Goal: Task Accomplishment & Management: Manage account settings

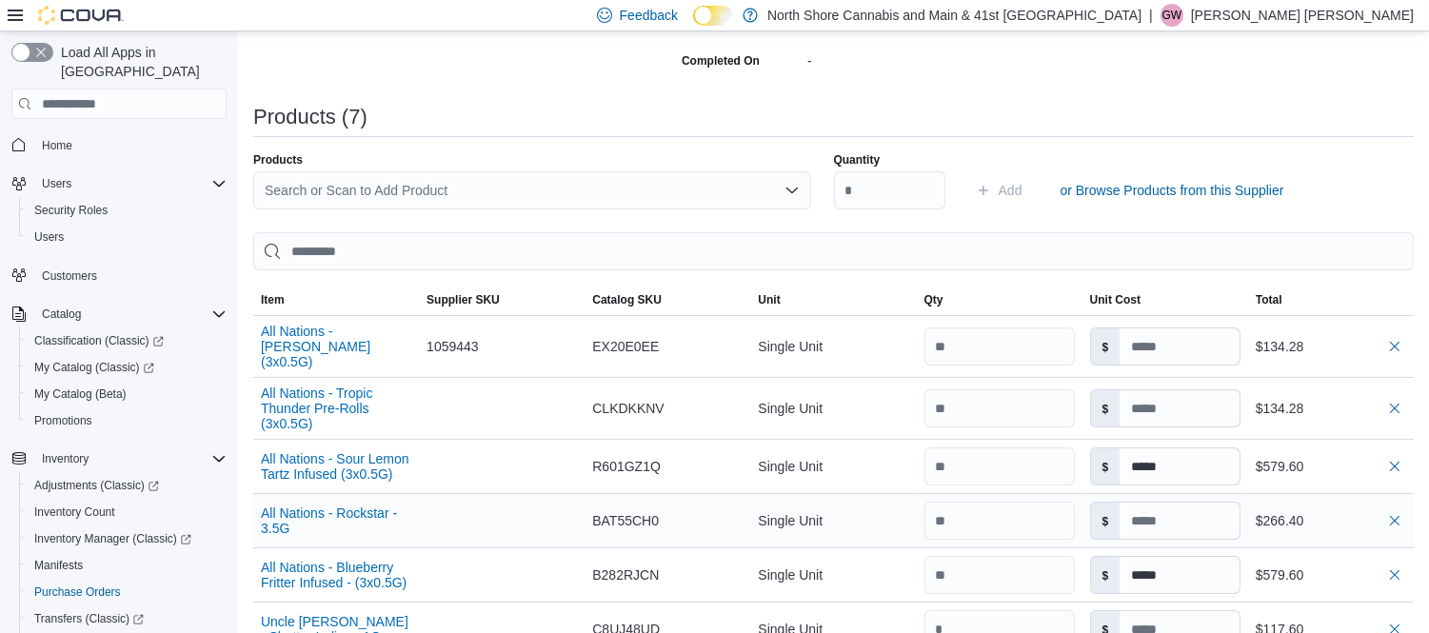
scroll to position [634, 0]
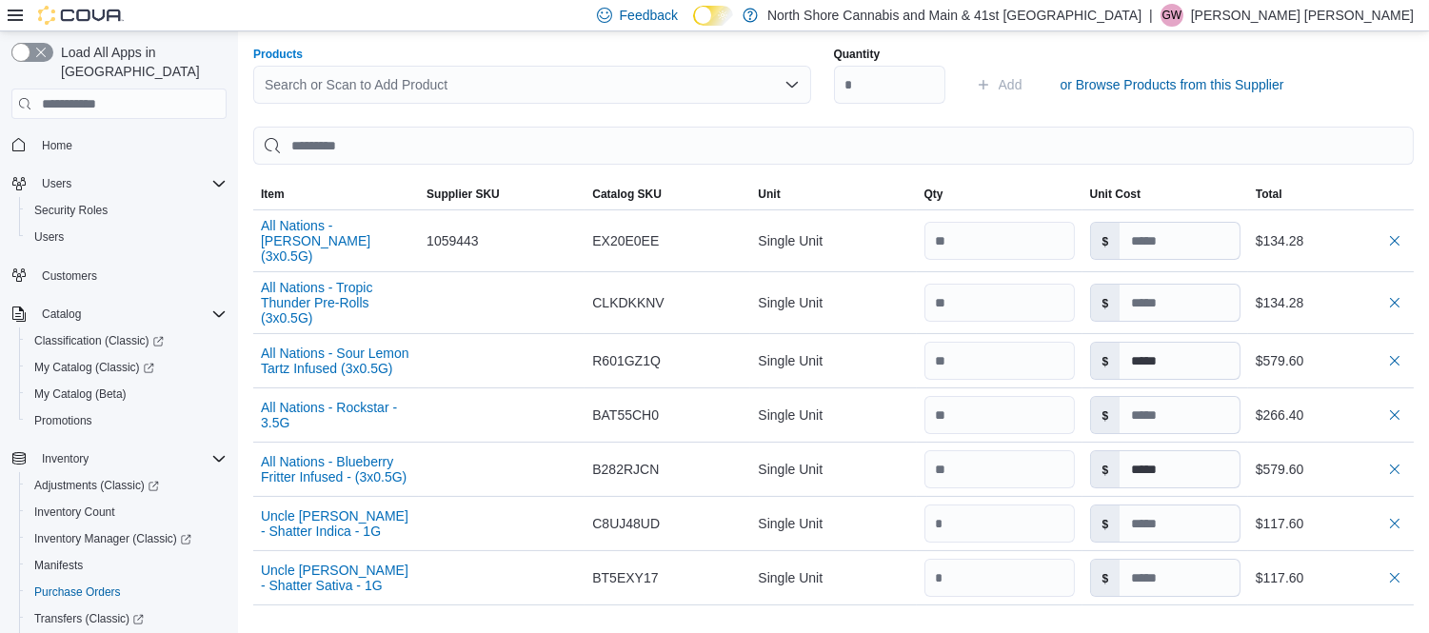
click at [489, 81] on div "Search or Scan to Add Product" at bounding box center [532, 85] width 558 height 38
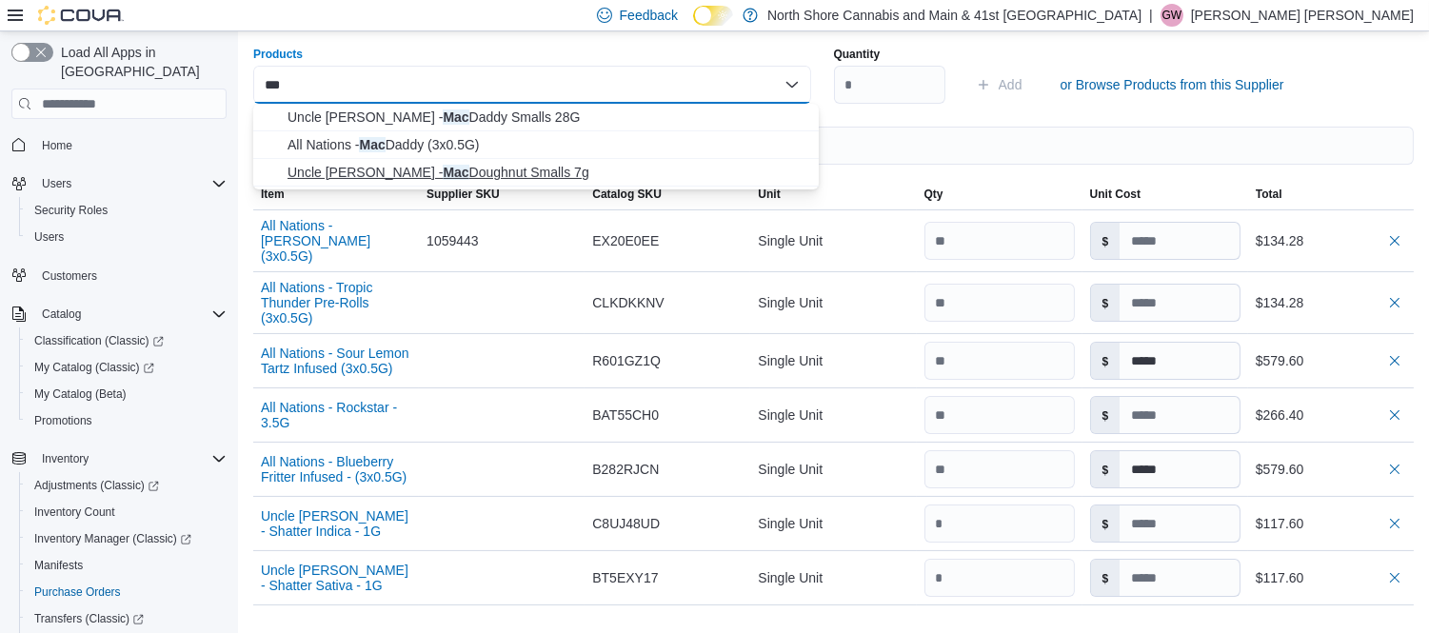
type input "***"
click at [444, 168] on span "Uncle Bob - Mac Doughnut Smalls 7g" at bounding box center [547, 172] width 520 height 19
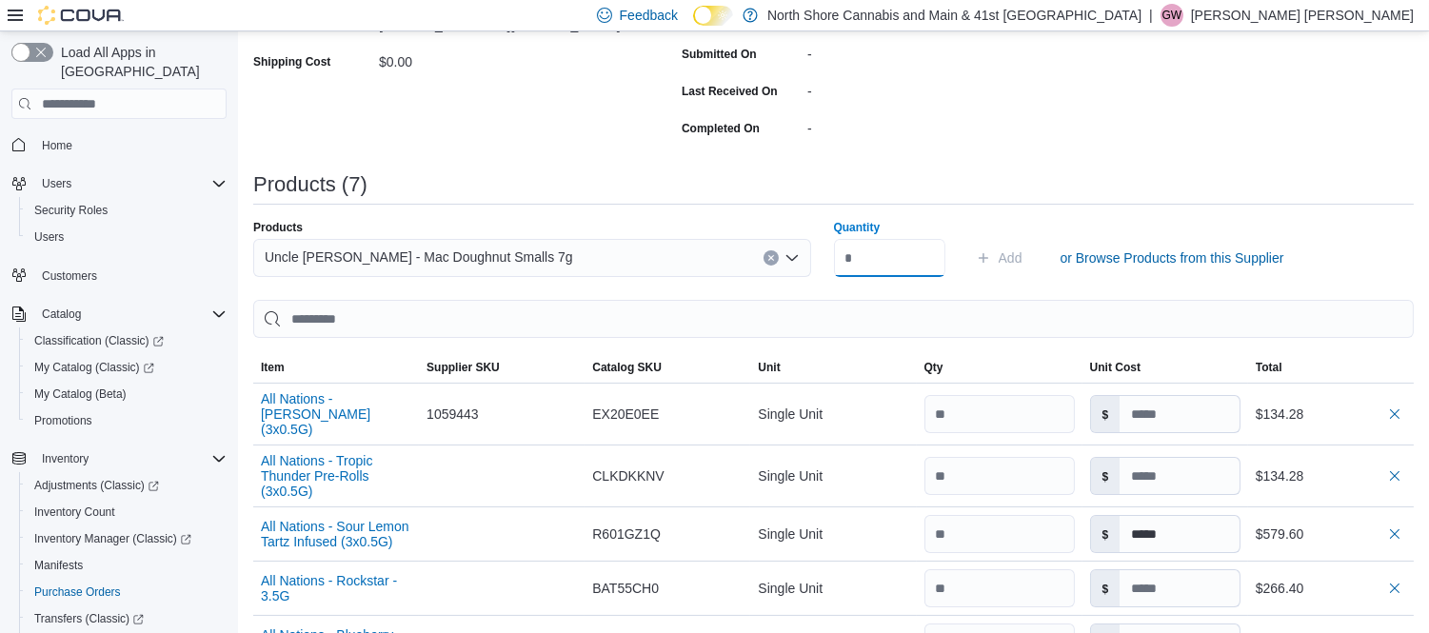
scroll to position [423, 0]
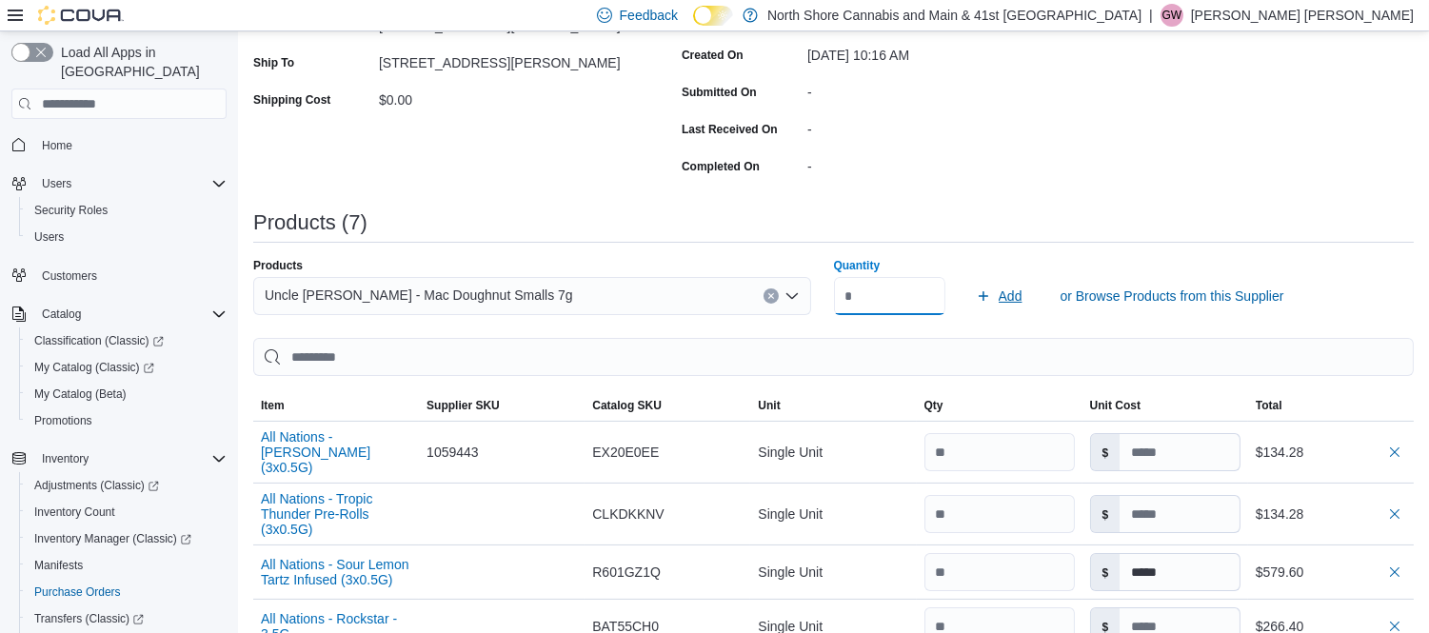
type input "*"
click at [1012, 293] on span "Add" at bounding box center [1010, 295] width 24 height 19
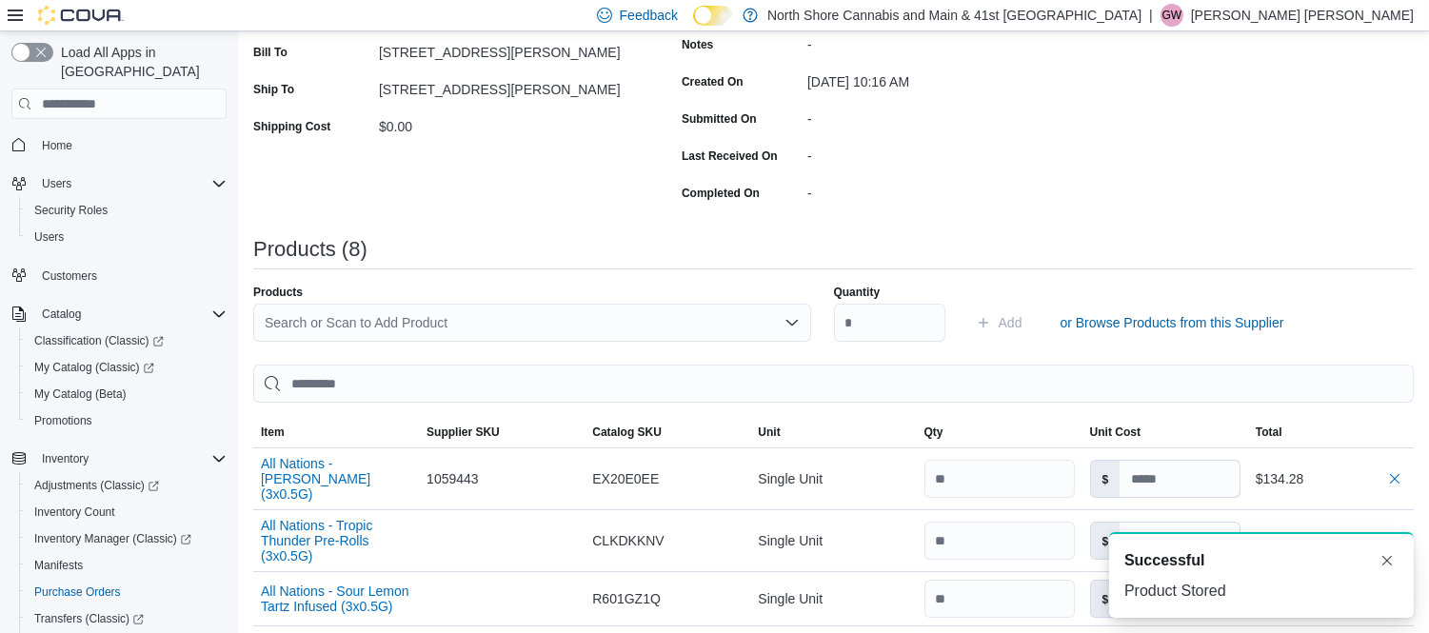
scroll to position [395, 0]
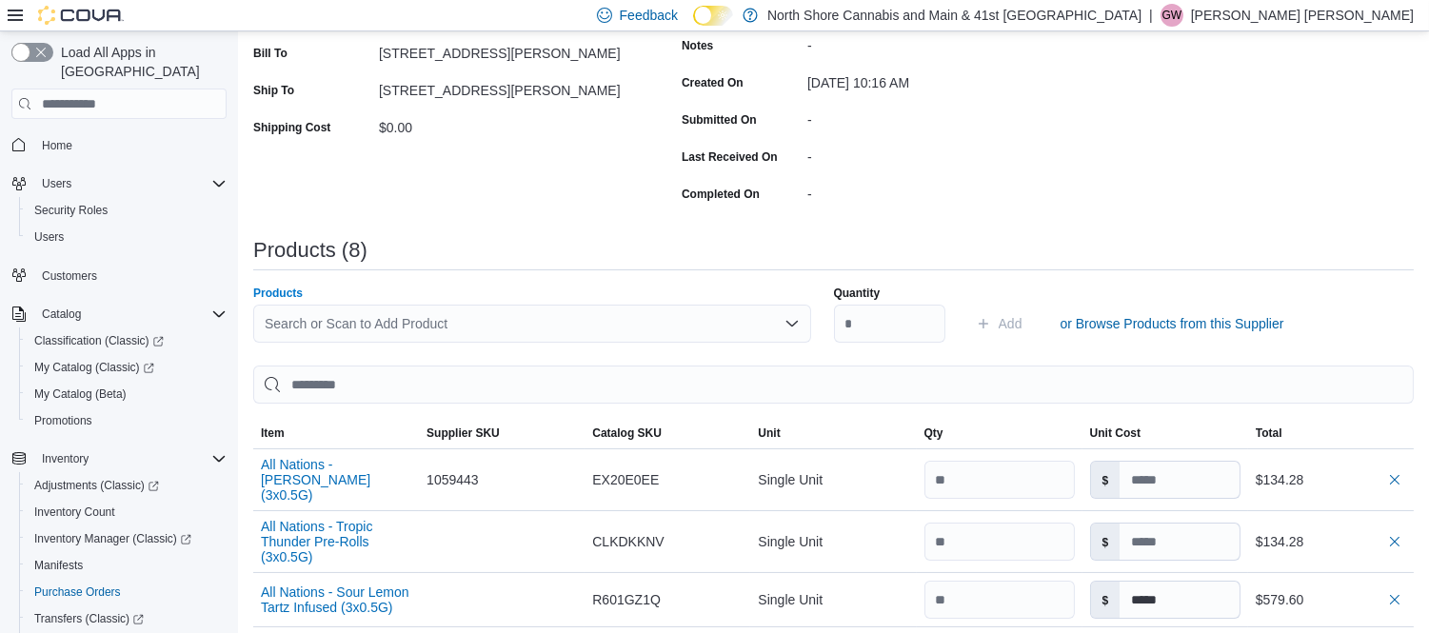
click at [490, 326] on div "Search or Scan to Add Product" at bounding box center [532, 324] width 558 height 38
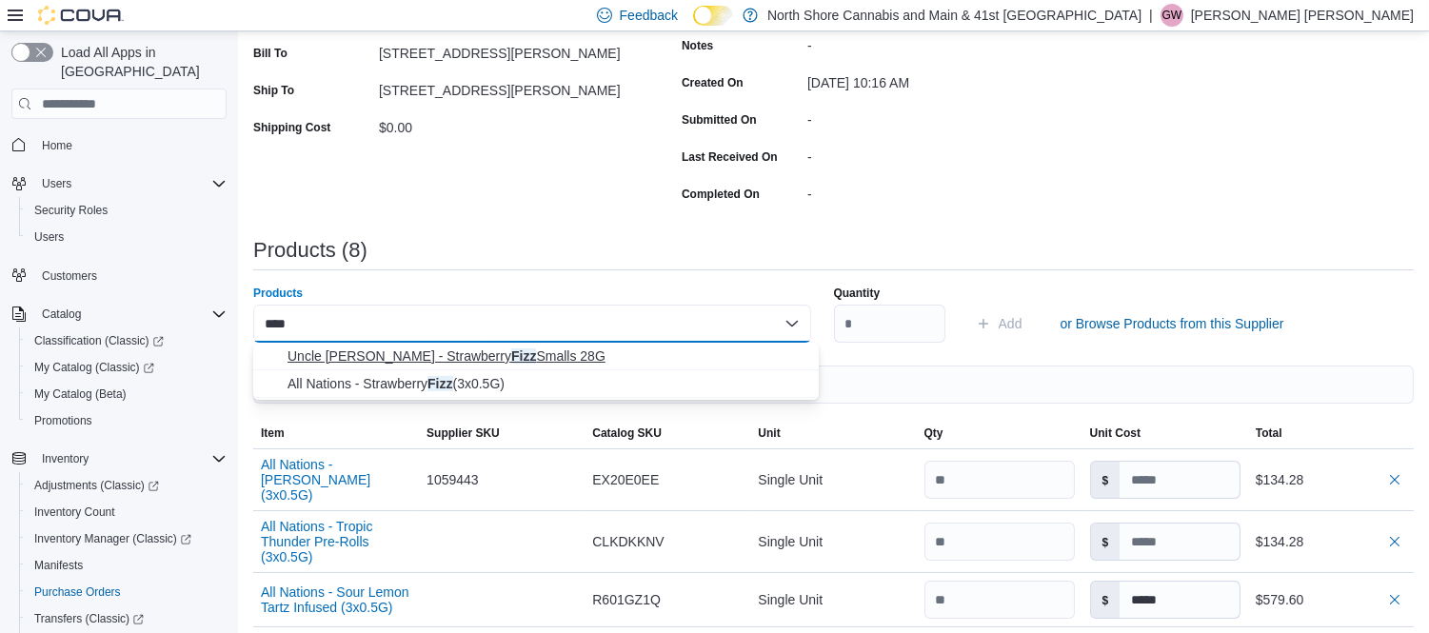
type input "****"
click at [511, 355] on span "Uncle Bob - Strawberry Fizz Smalls 28G" at bounding box center [547, 355] width 520 height 19
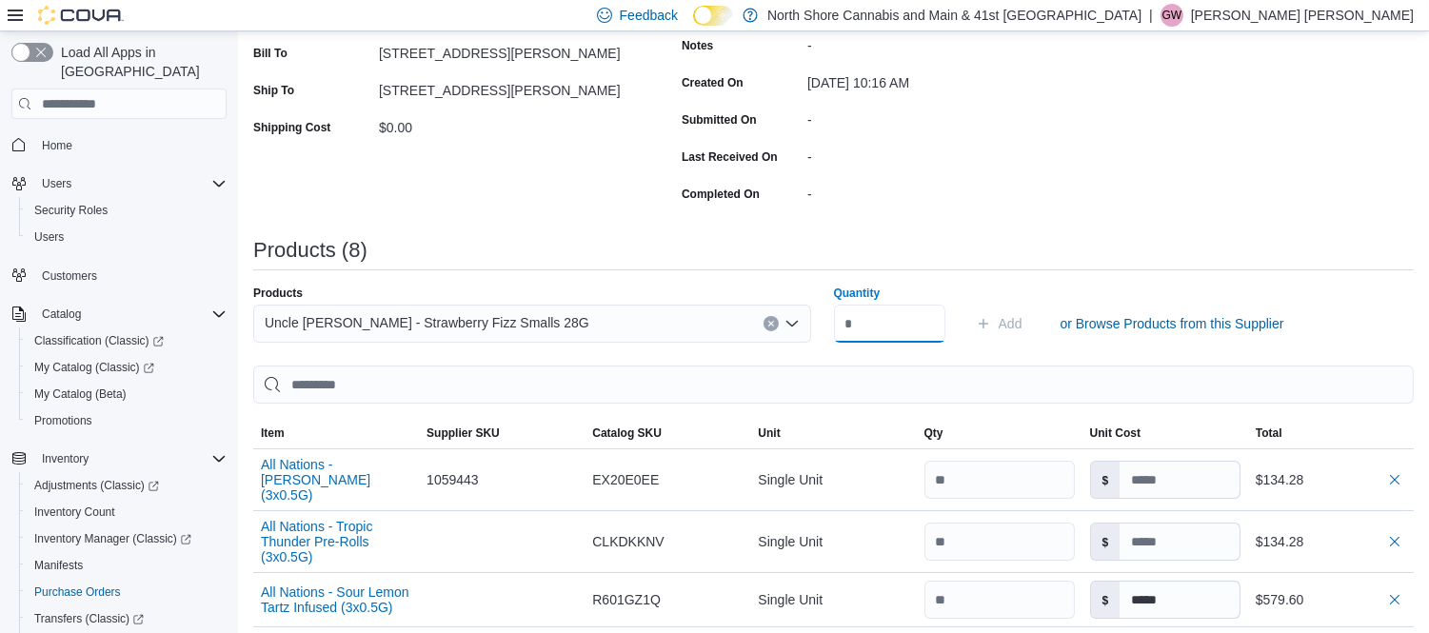
type input "*"
click at [1016, 328] on span "Add" at bounding box center [1010, 323] width 24 height 19
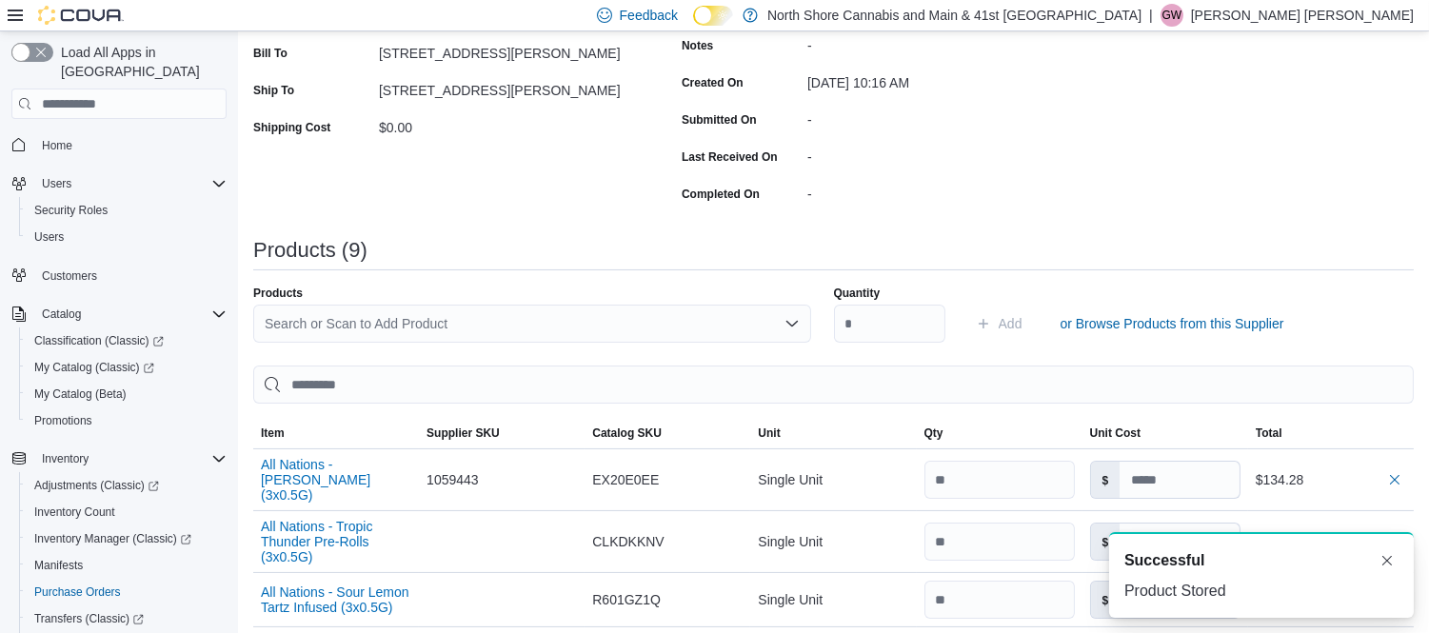
scroll to position [0, 0]
click at [538, 314] on div "Search or Scan to Add Product" at bounding box center [532, 324] width 558 height 38
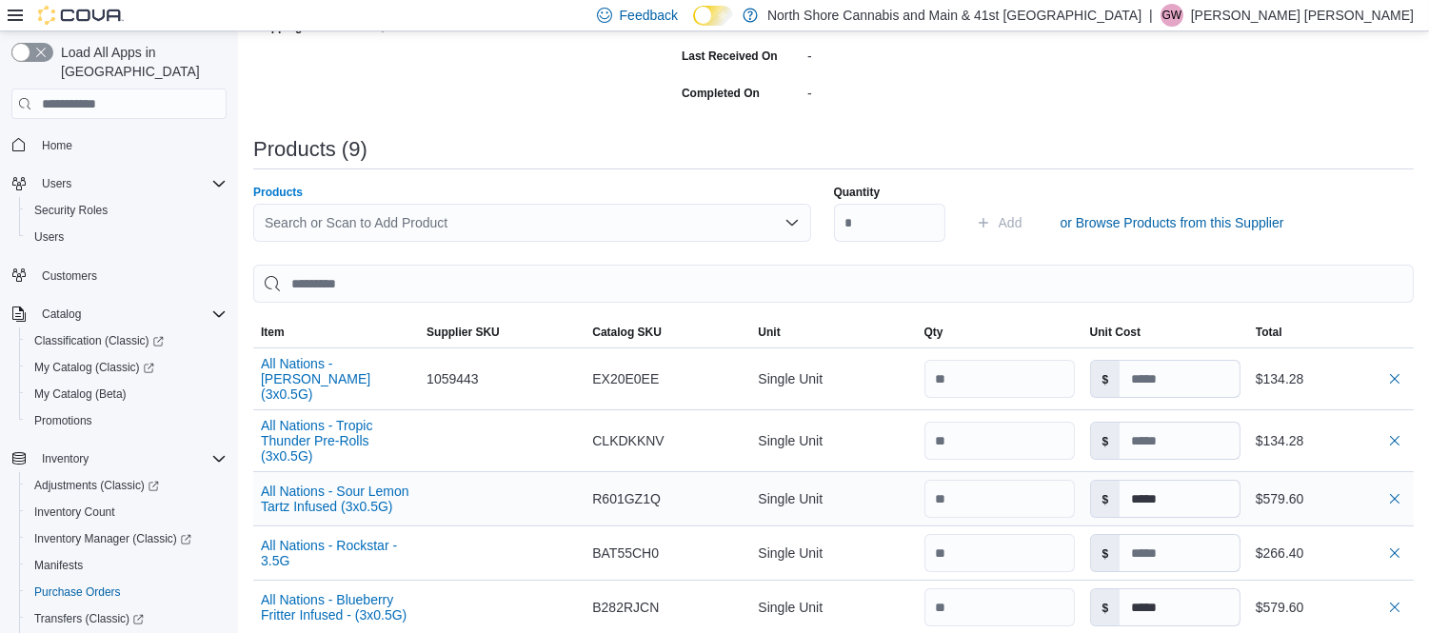
scroll to position [501, 0]
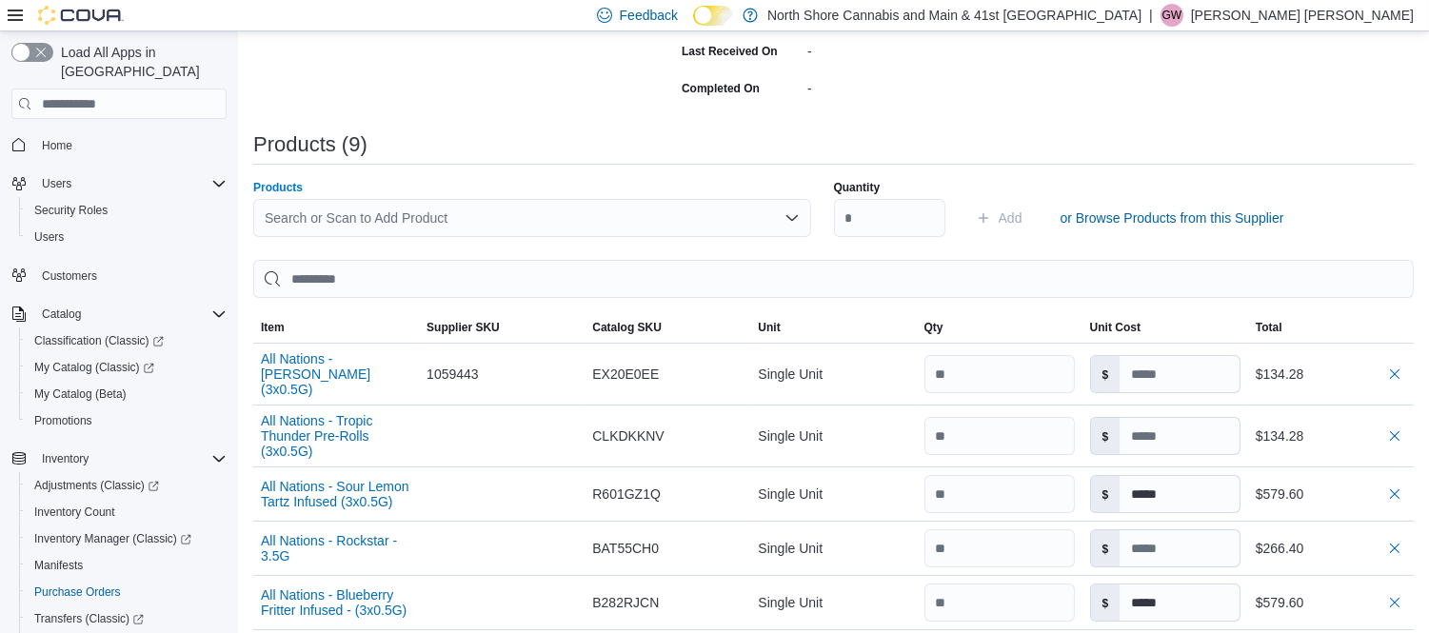
click at [457, 213] on div "Search or Scan to Add Product" at bounding box center [532, 218] width 558 height 38
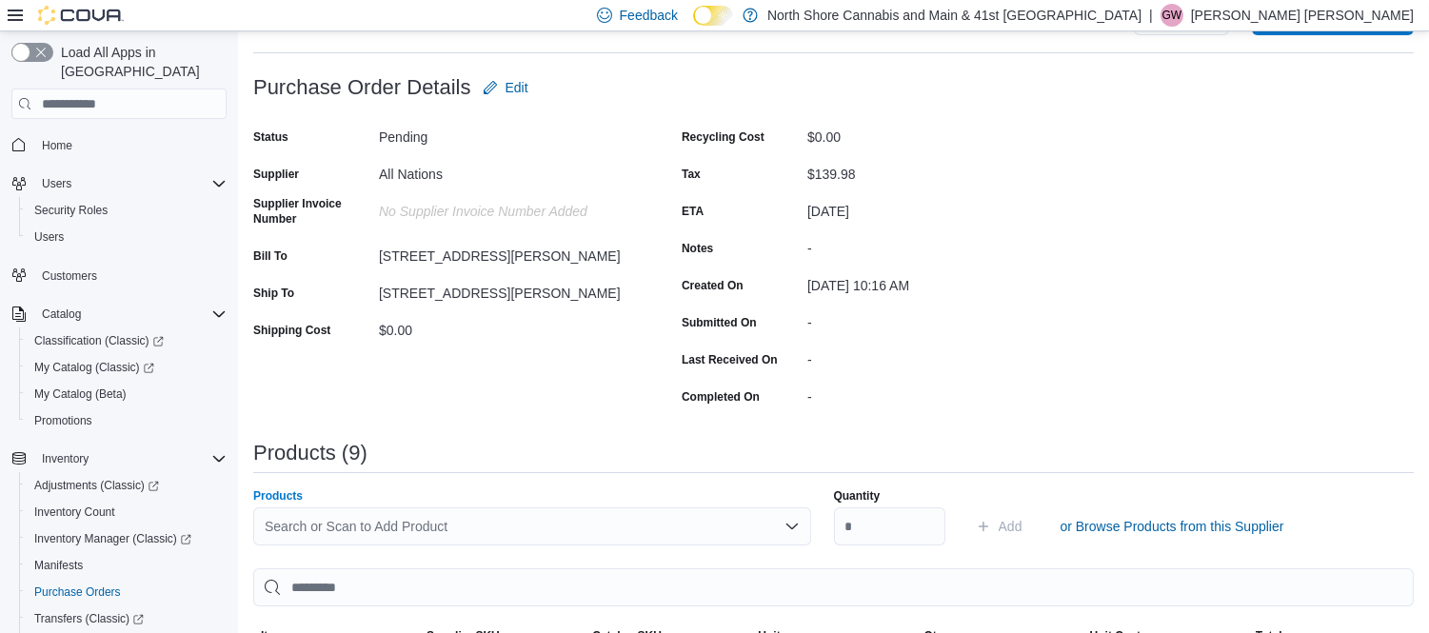
scroll to position [0, 0]
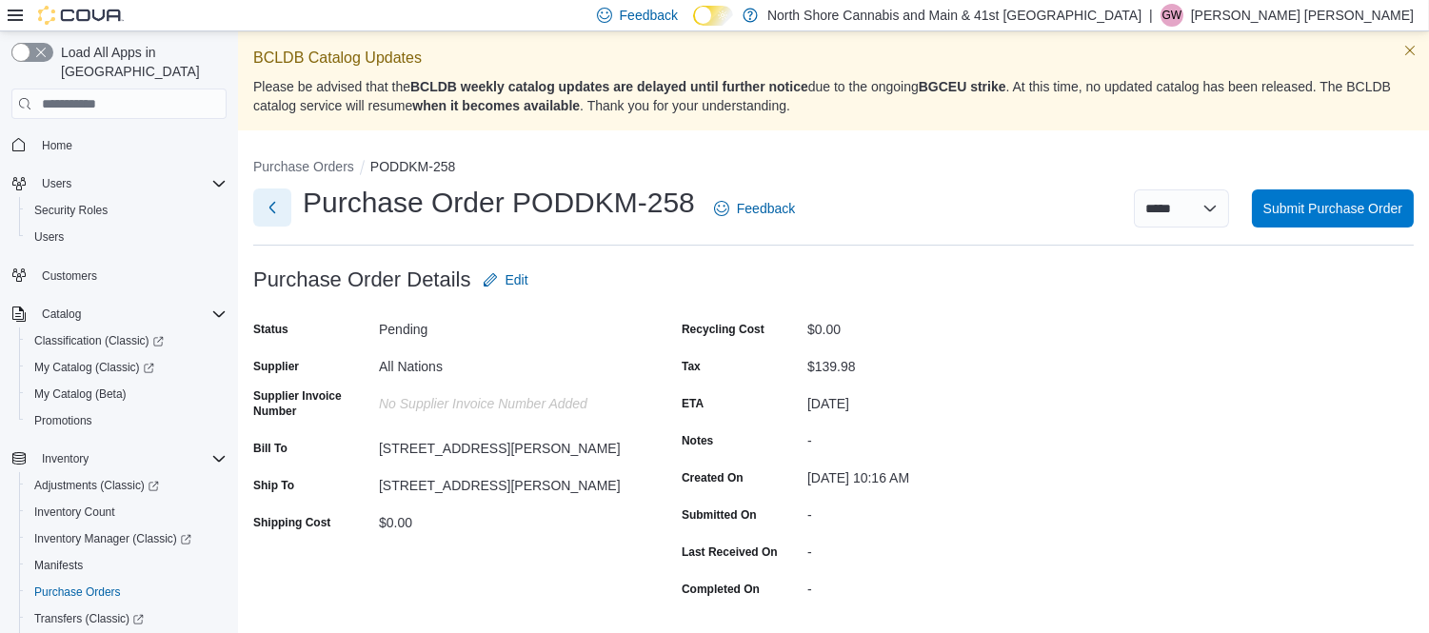
click at [272, 210] on button "Next" at bounding box center [272, 207] width 38 height 38
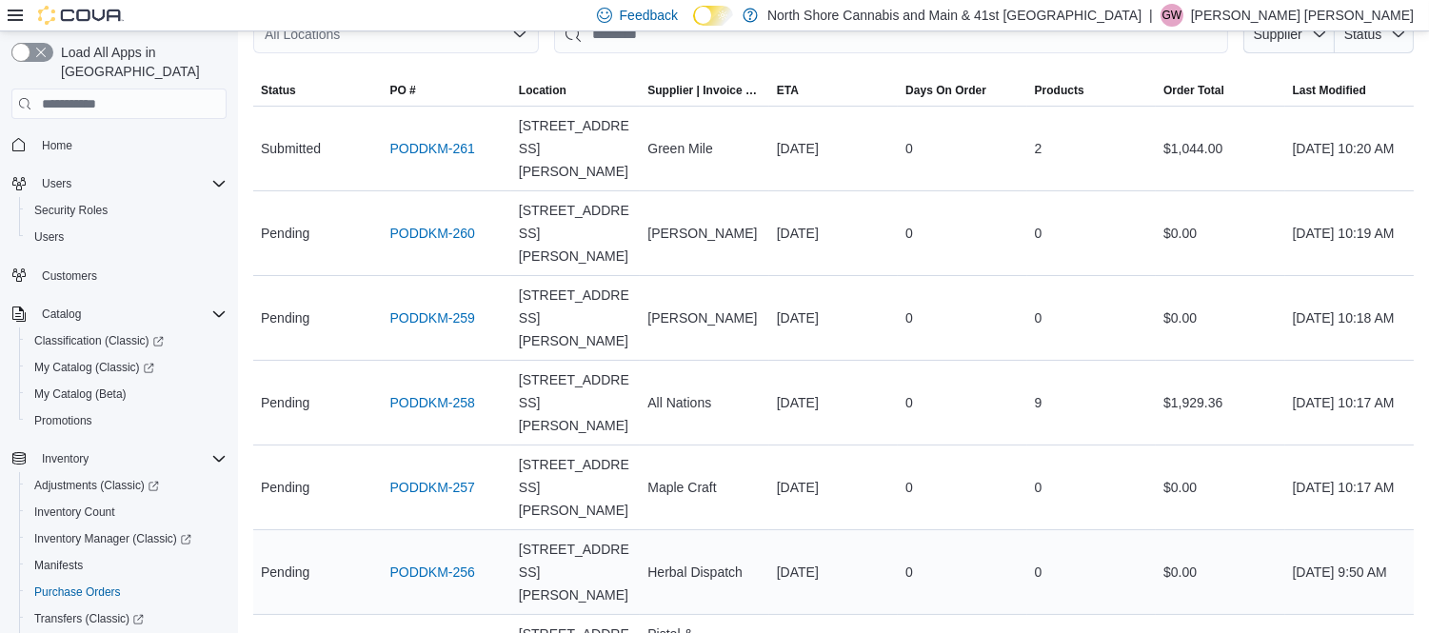
scroll to position [168, 0]
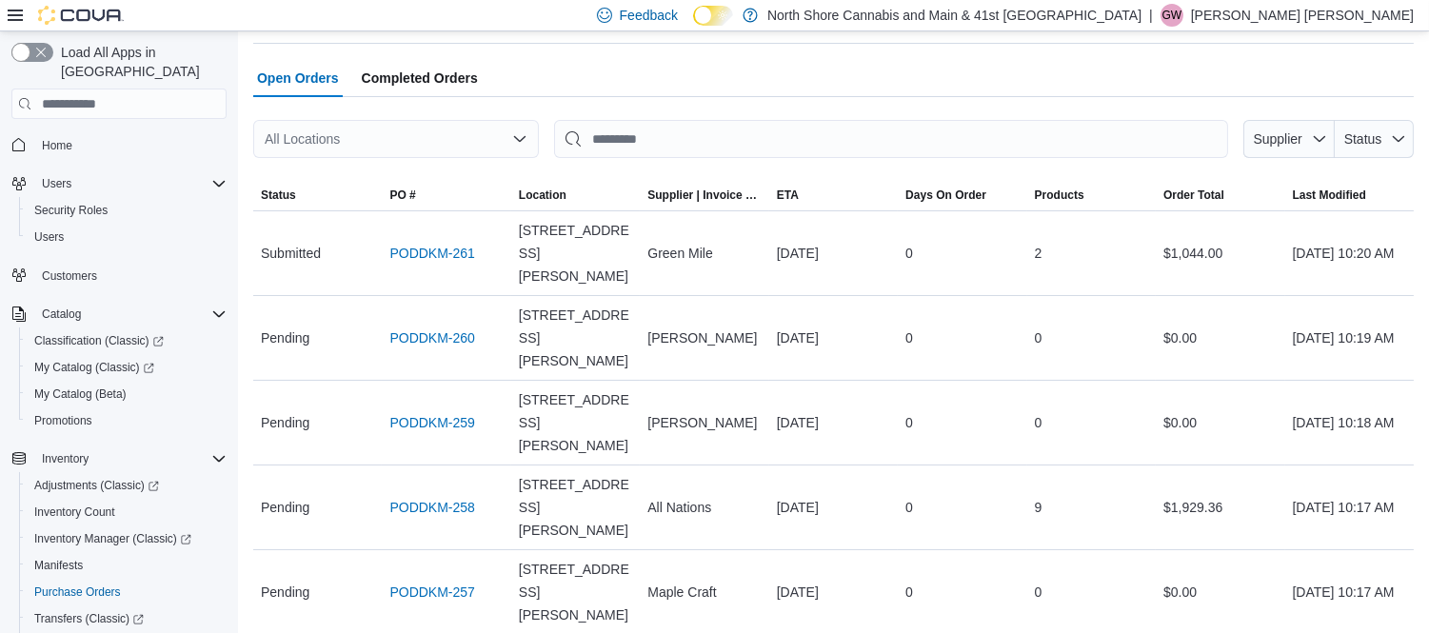
click at [606, 177] on div at bounding box center [833, 169] width 1160 height 23
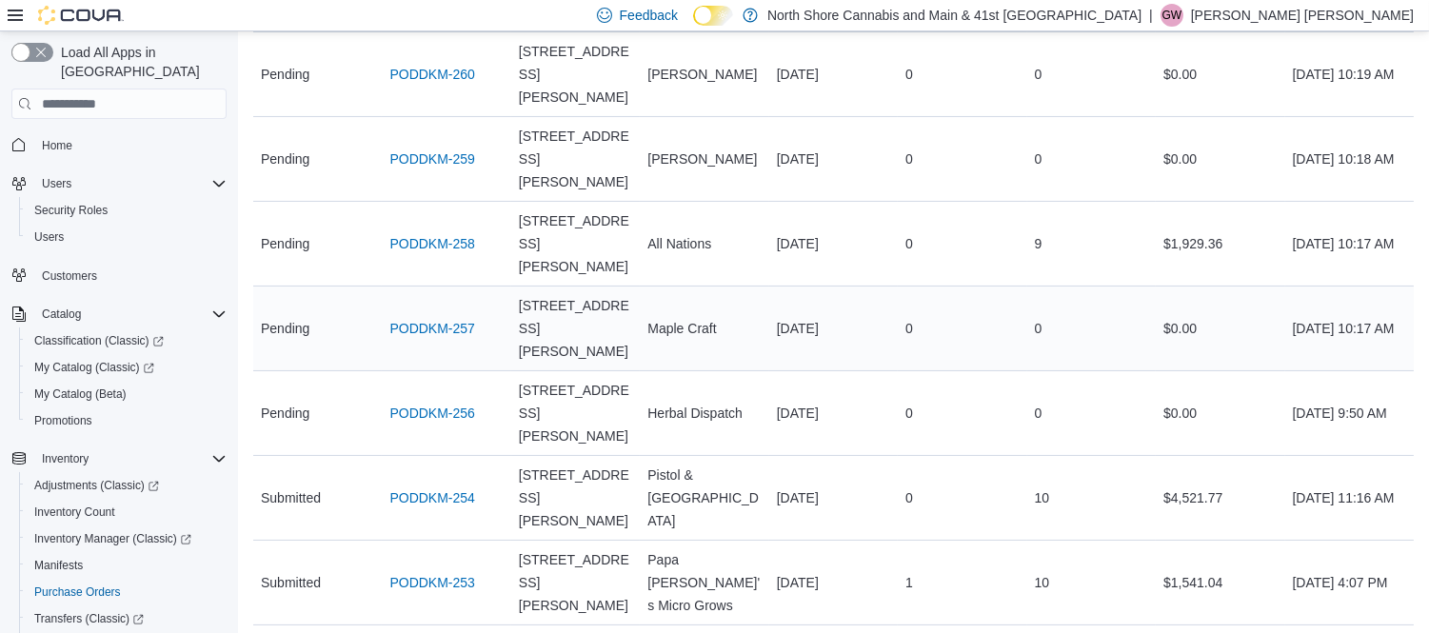
scroll to position [697, 0]
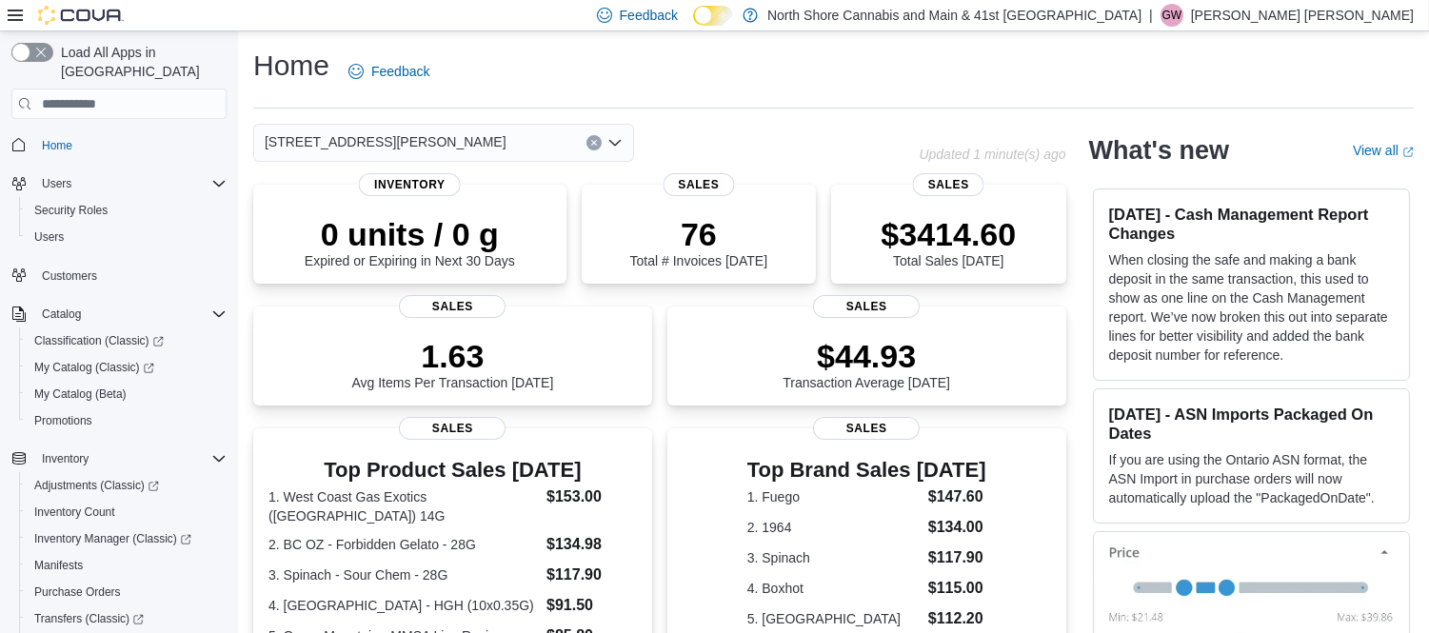
click at [730, 126] on div "[STREET_ADDRESS][PERSON_NAME]" at bounding box center [585, 143] width 665 height 38
drag, startPoint x: 1037, startPoint y: 6, endPoint x: 918, endPoint y: 49, distance: 126.4
click at [918, 49] on div "Home Feedback" at bounding box center [833, 71] width 1160 height 49
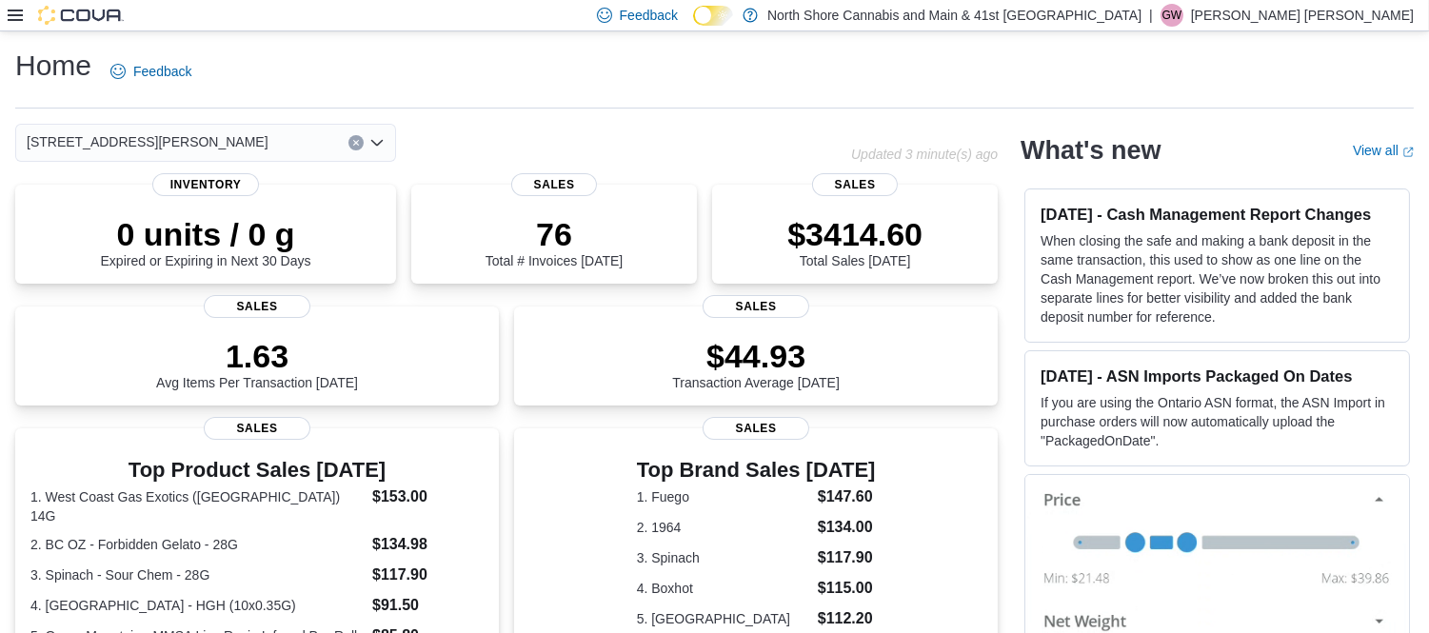
click at [7, 19] on div "Feedback Dark Mode North Shore Cannabis and Main & 41st St Cannabis | GW Griffi…" at bounding box center [714, 15] width 1429 height 31
click at [463, 136] on div "[STREET_ADDRESS][PERSON_NAME]" at bounding box center [433, 143] width 836 height 38
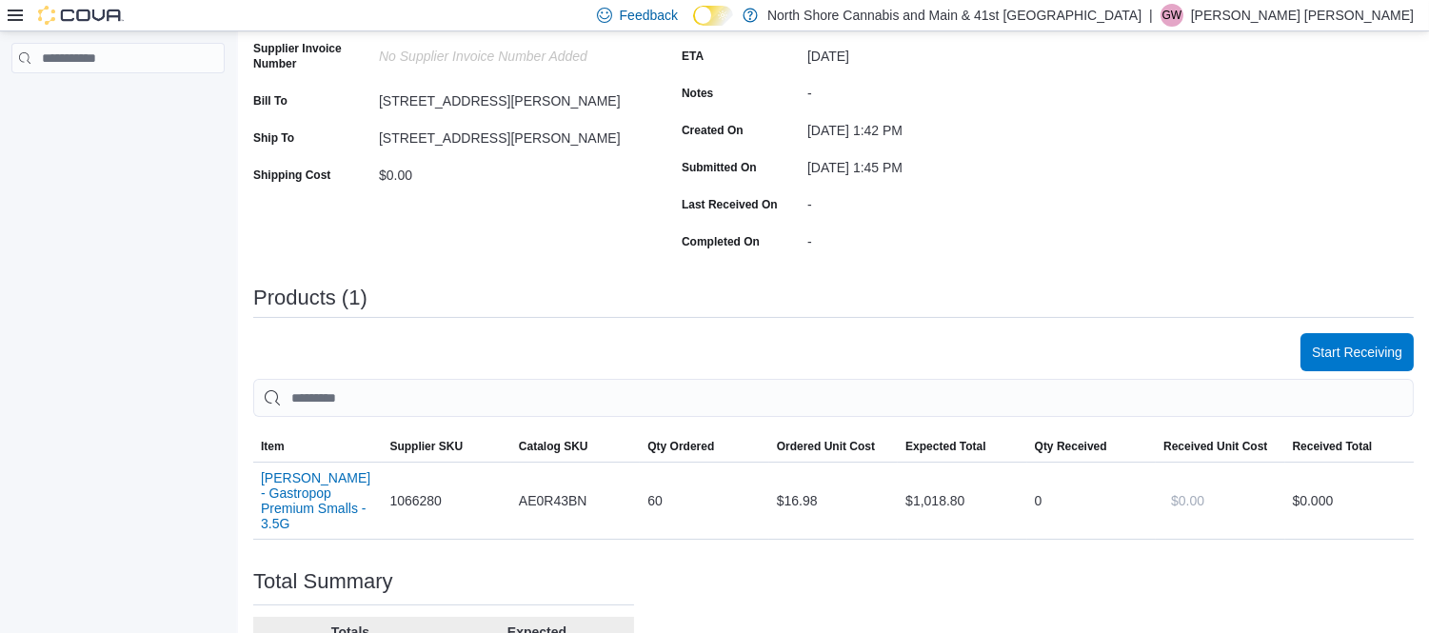
scroll to position [524, 0]
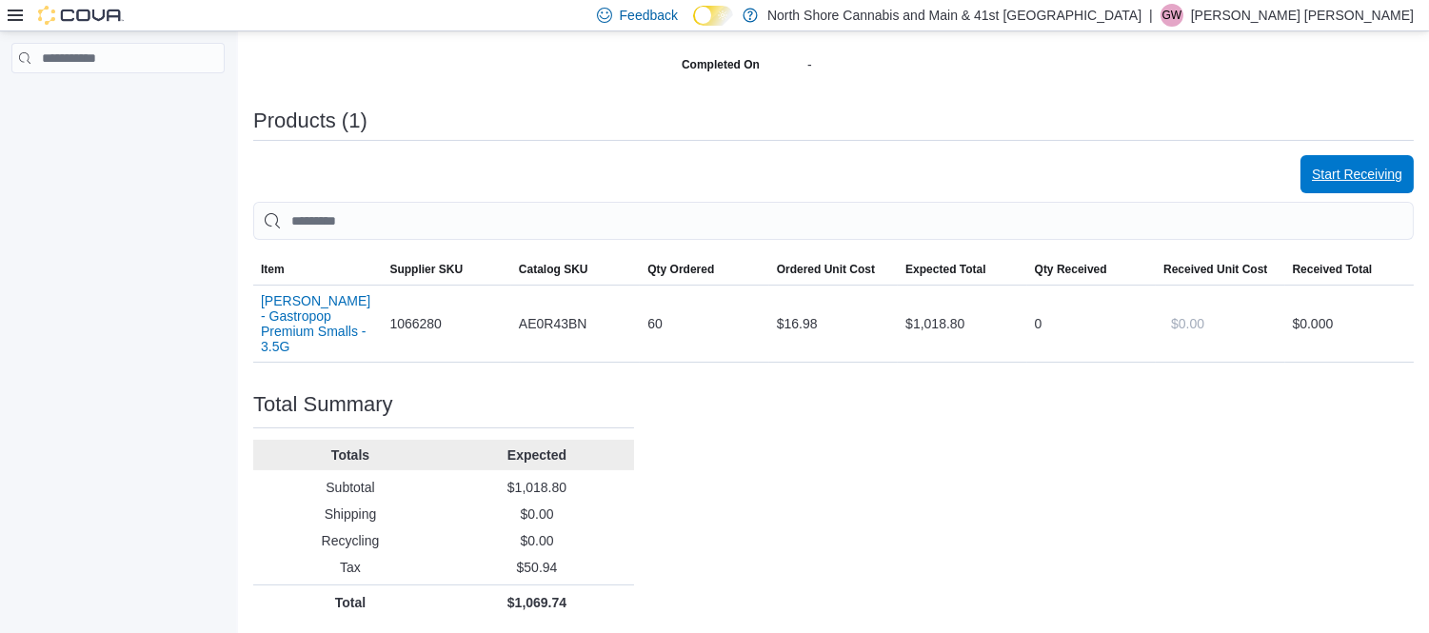
click at [1374, 175] on span "Start Receiving" at bounding box center [1357, 174] width 90 height 19
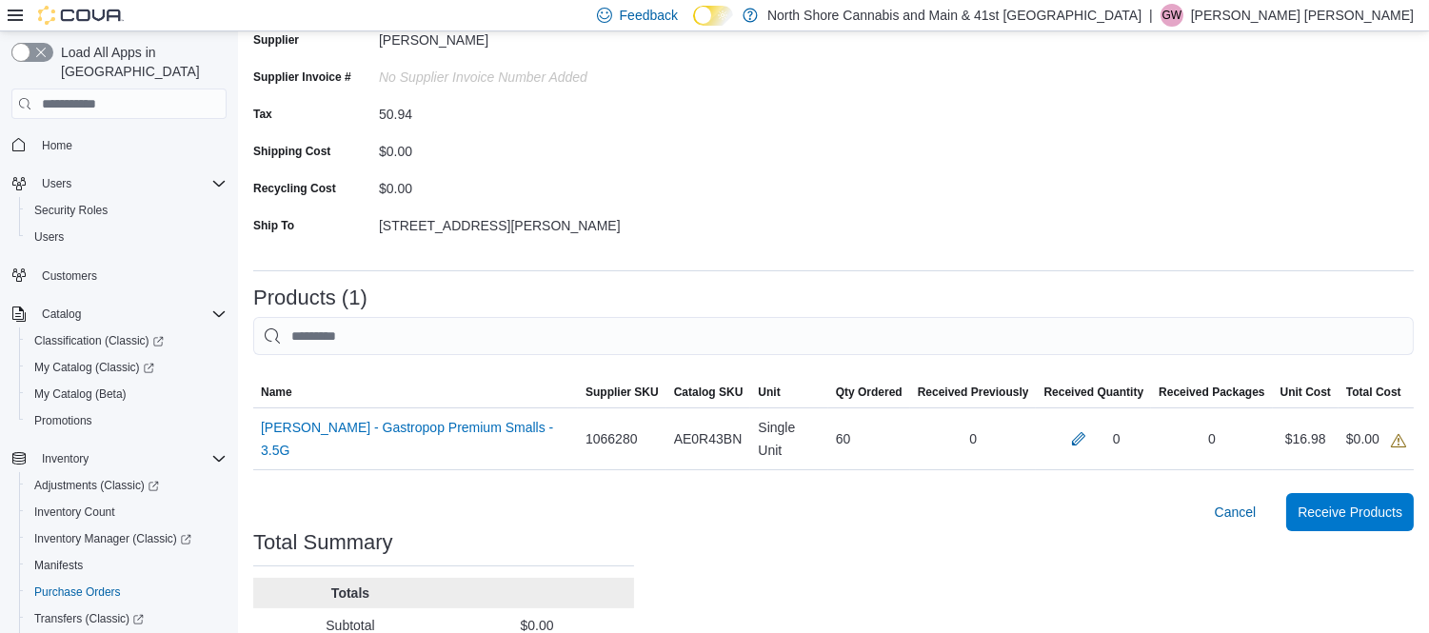
scroll to position [405, 0]
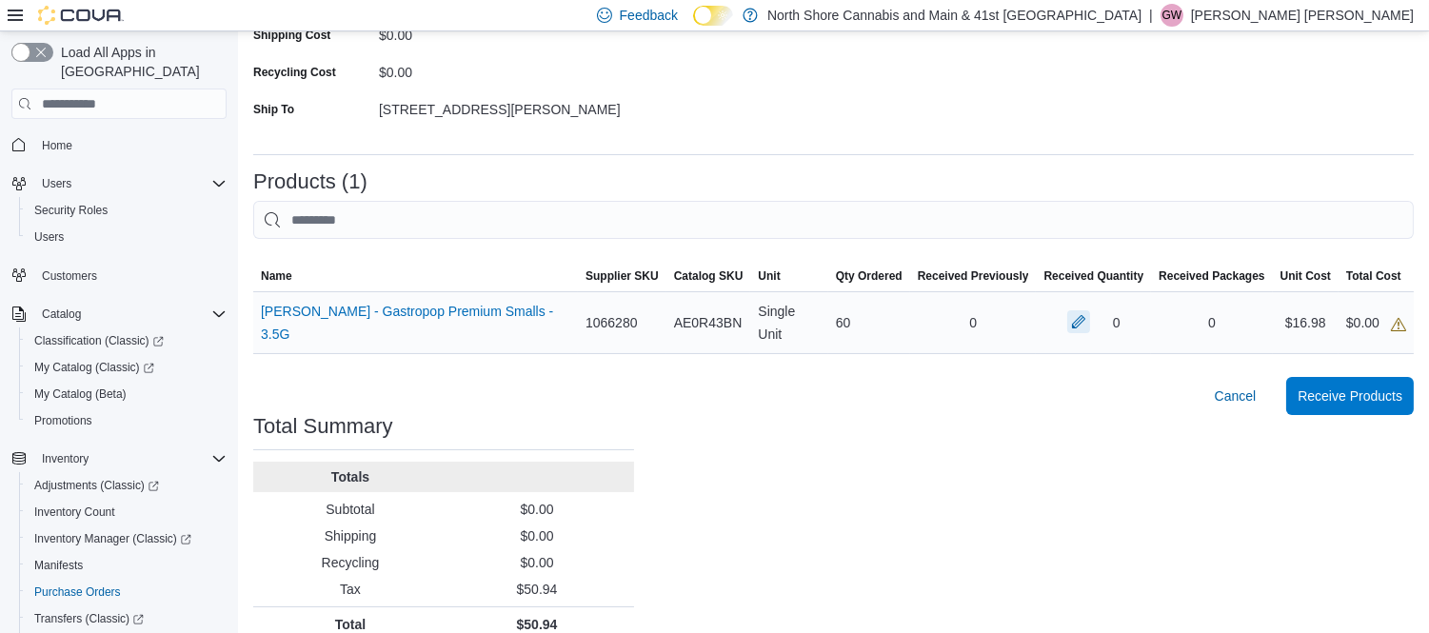
click at [1079, 310] on button "button" at bounding box center [1078, 321] width 23 height 23
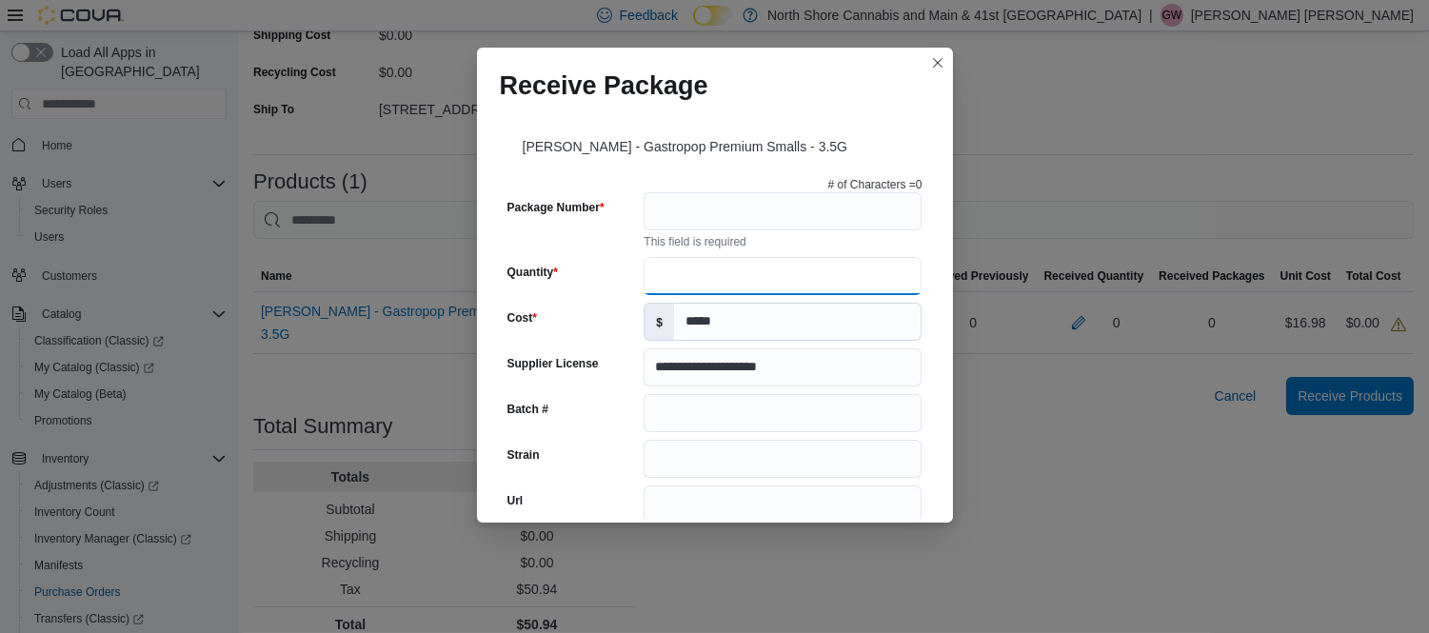
click at [758, 263] on input "Quantity" at bounding box center [782, 276] width 278 height 38
type input "**"
click at [806, 205] on input "Package Number" at bounding box center [782, 211] width 278 height 38
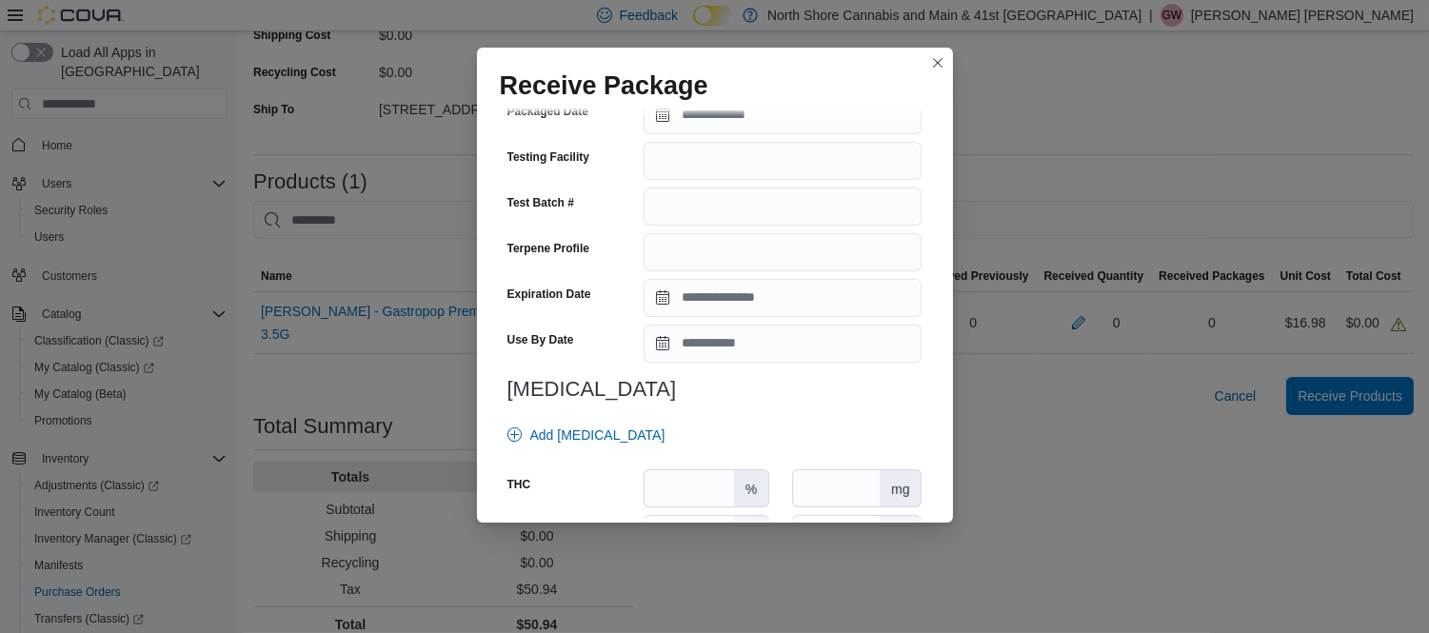
scroll to position [711, 0]
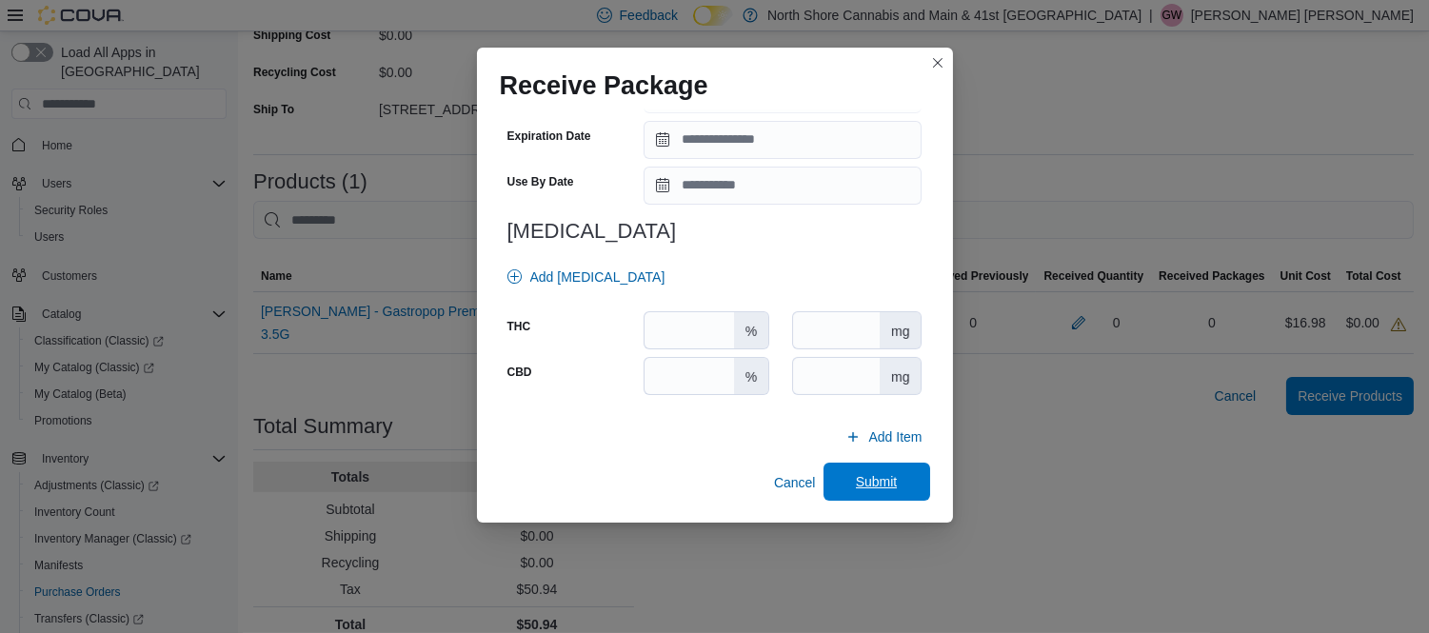
type input "*********"
click at [880, 489] on span "Submit" at bounding box center [877, 481] width 42 height 19
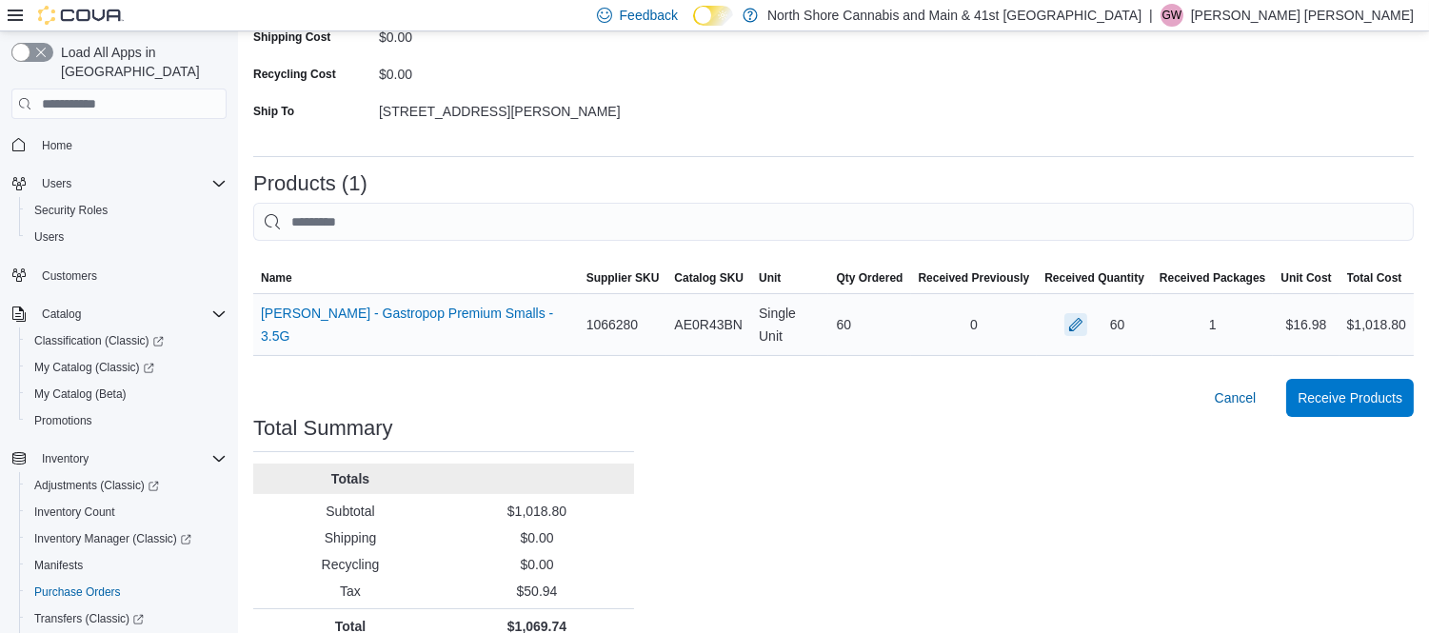
scroll to position [405, 0]
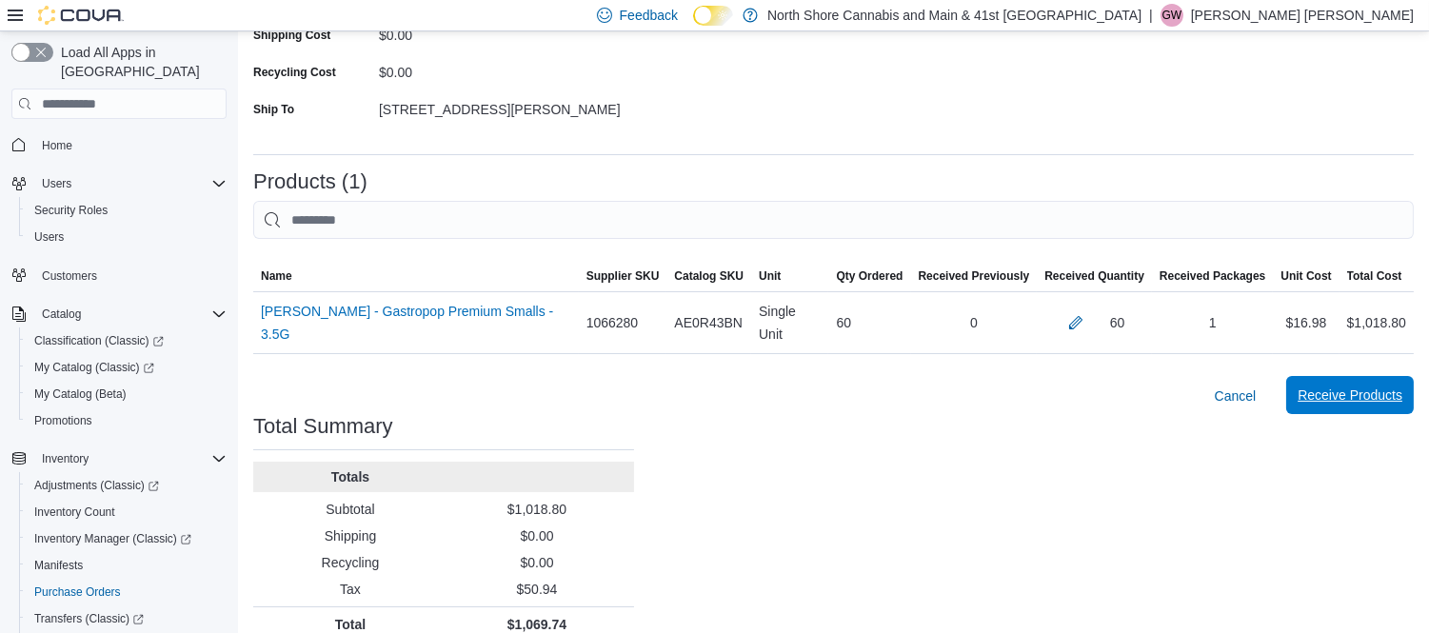
click at [1374, 385] on span "Receive Products" at bounding box center [1349, 394] width 105 height 19
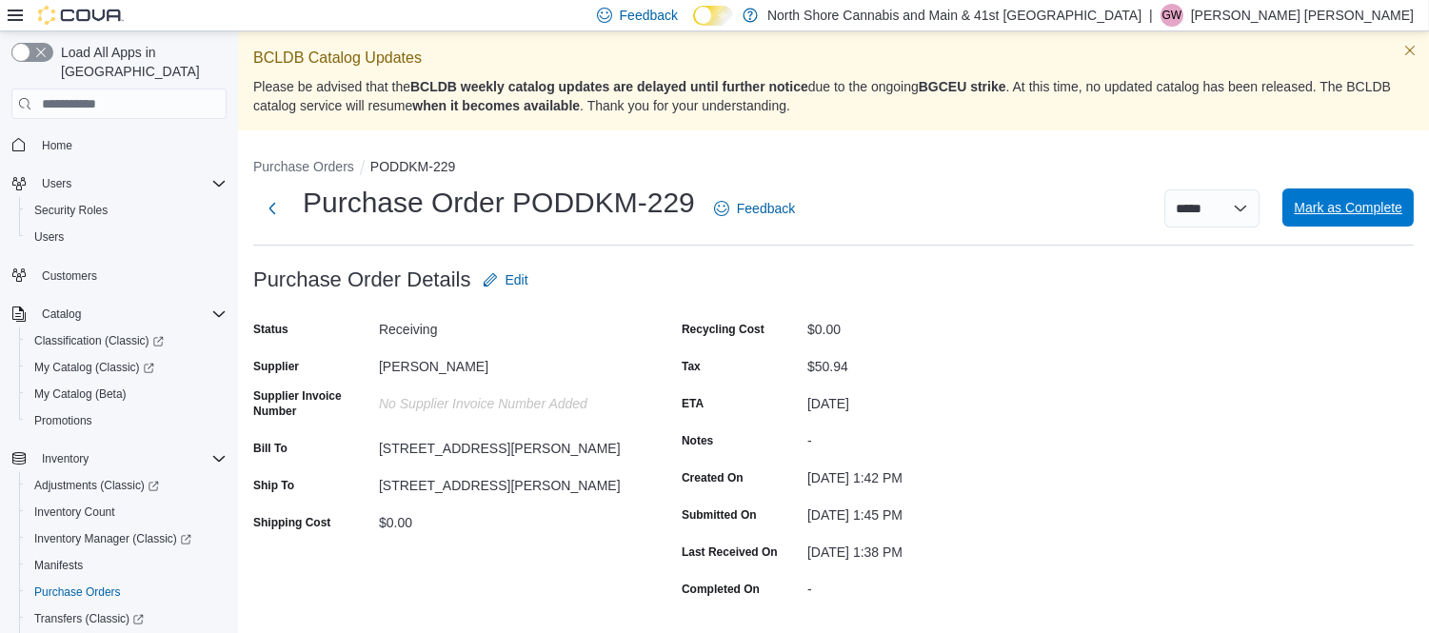
click at [1348, 194] on span "Mark as Complete" at bounding box center [1347, 207] width 109 height 38
